Goal: Information Seeking & Learning: Check status

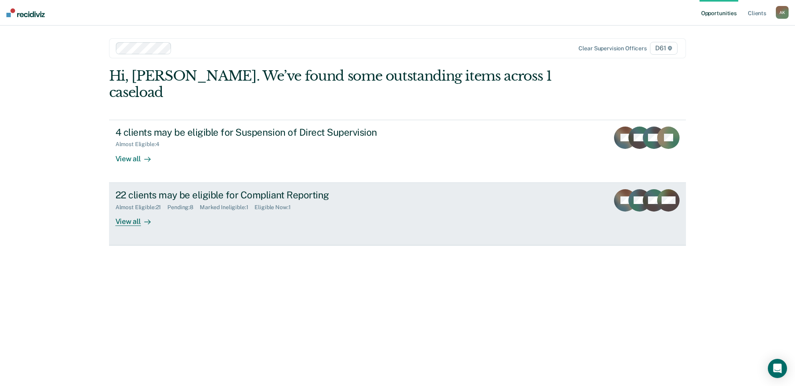
click at [476, 200] on link "22 clients may be eligible for Compliant Reporting Almost Eligible : 21 Pending…" at bounding box center [397, 214] width 577 height 63
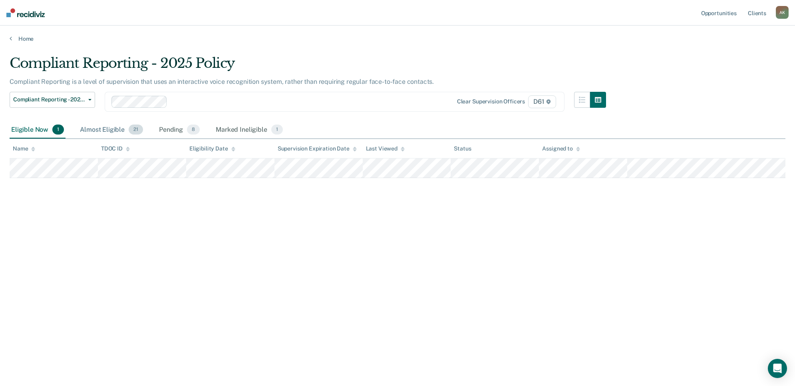
click at [114, 128] on div "Almost Eligible 21" at bounding box center [111, 130] width 66 height 18
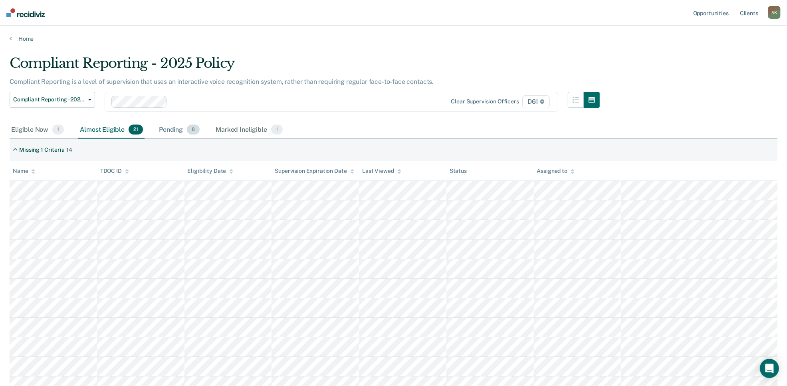
click at [184, 130] on div "Pending 8" at bounding box center [179, 130] width 44 height 18
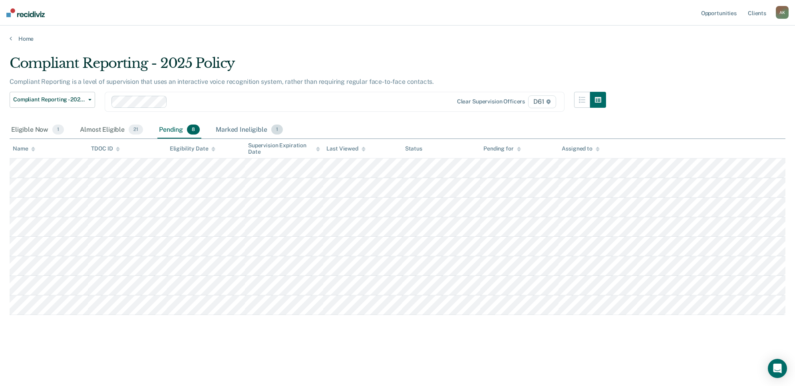
click at [248, 129] on div "Marked Ineligible 1" at bounding box center [249, 130] width 70 height 18
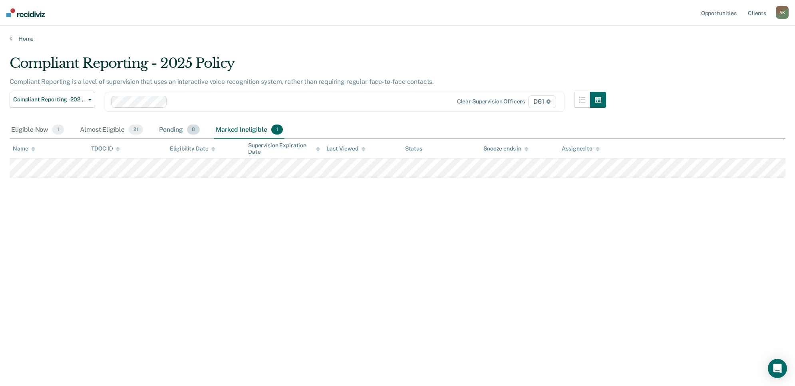
click at [174, 127] on div "Pending 8" at bounding box center [179, 130] width 44 height 18
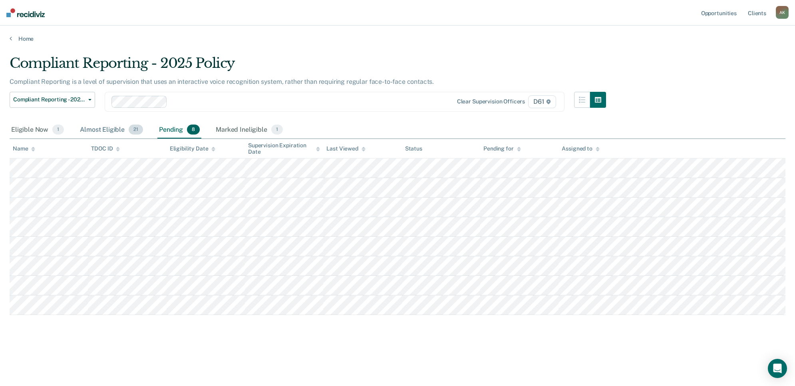
click at [101, 133] on div "Almost Eligible 21" at bounding box center [111, 130] width 66 height 18
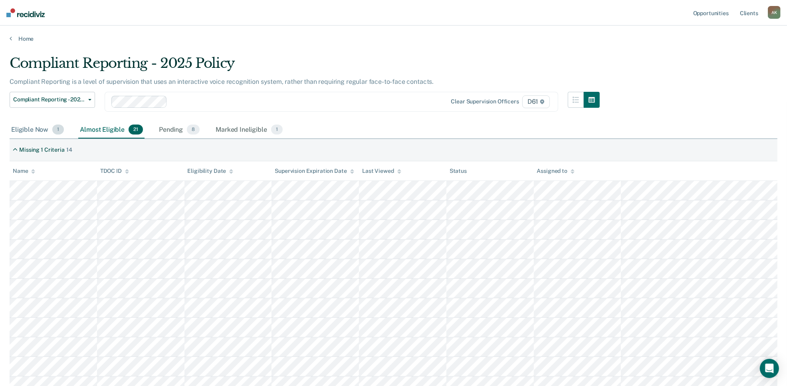
click at [33, 131] on div "Eligible Now 1" at bounding box center [38, 130] width 56 height 18
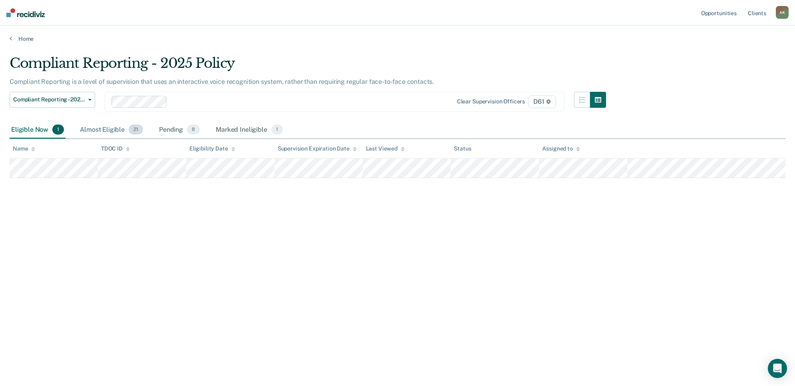
click at [108, 122] on div "Almost Eligible 21" at bounding box center [111, 130] width 66 height 18
